Goal: Navigation & Orientation: Find specific page/section

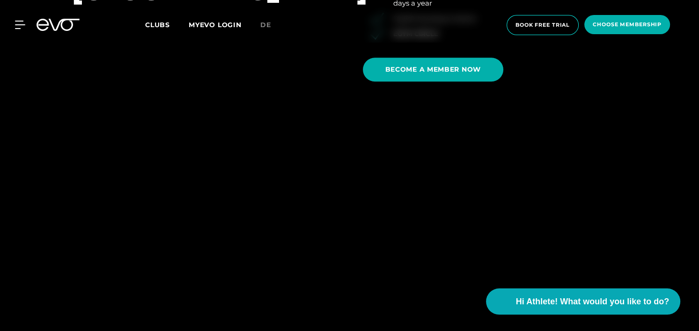
scroll to position [942, 0]
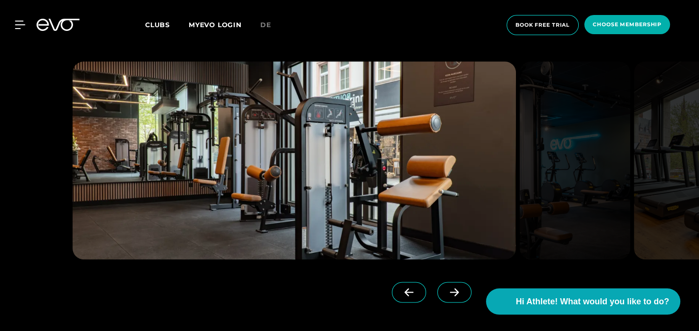
scroll to position [1054, 0]
click at [446, 291] on icon at bounding box center [454, 292] width 16 height 8
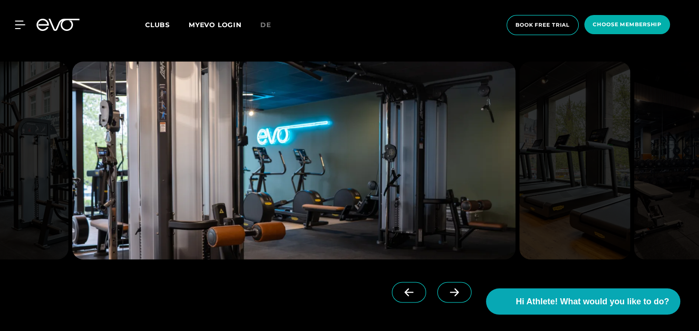
click at [450, 289] on icon at bounding box center [454, 292] width 9 height 8
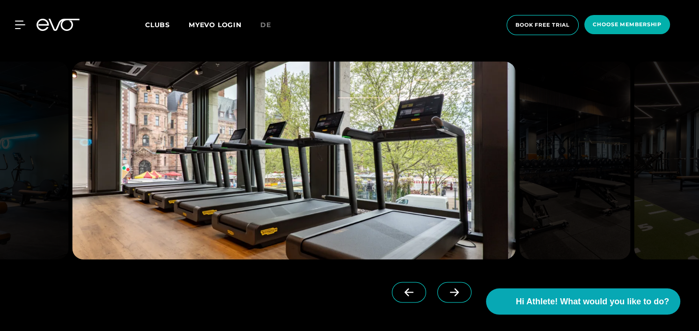
click at [450, 289] on icon at bounding box center [454, 292] width 9 height 8
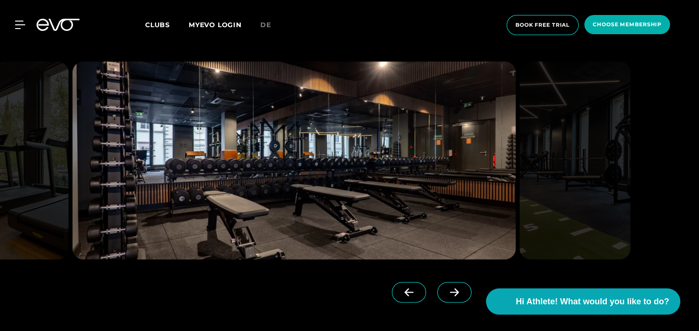
click at [450, 289] on icon at bounding box center [454, 292] width 9 height 8
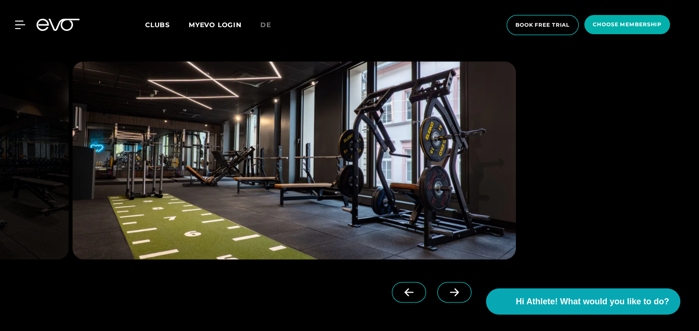
click at [450, 289] on icon at bounding box center [454, 292] width 9 height 8
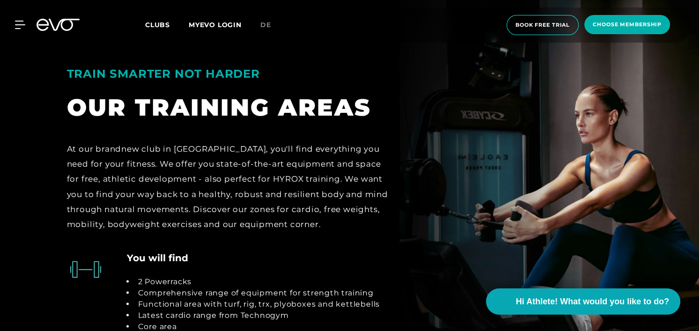
scroll to position [1816, 0]
